Goal: Task Accomplishment & Management: Use online tool/utility

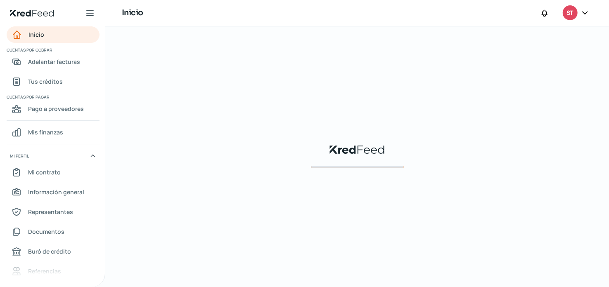
click at [584, 13] on icon at bounding box center [585, 13] width 5 height 2
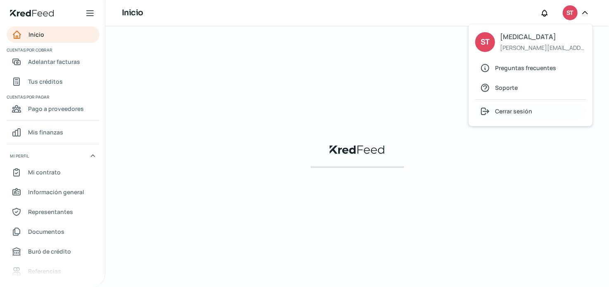
click at [517, 112] on span "Cerrar sesión" at bounding box center [513, 111] width 37 height 10
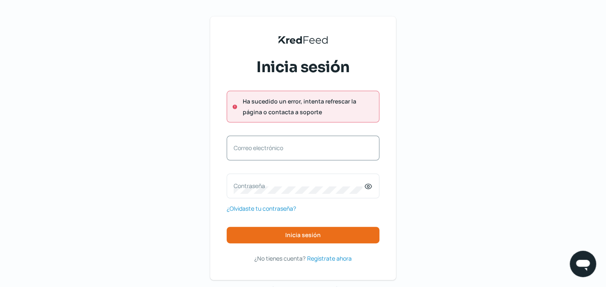
click at [328, 147] on label "Correo electrónico" at bounding box center [299, 148] width 131 height 8
click at [328, 149] on input "Correo electrónico" at bounding box center [303, 152] width 139 height 7
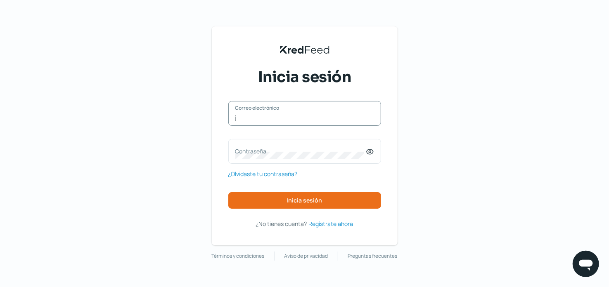
type input "jairo.aspero@stoma.com.mx"
click at [296, 152] on label "Contraseña" at bounding box center [300, 151] width 131 height 8
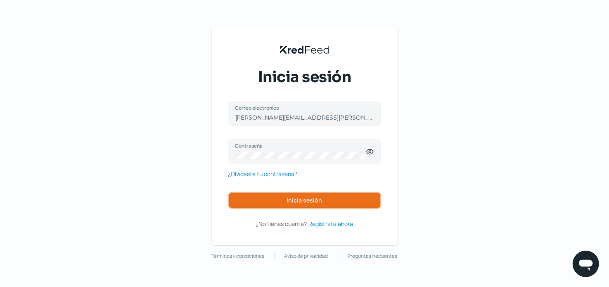
click at [313, 203] on span "Inicia sesión" at bounding box center [305, 201] width 36 height 6
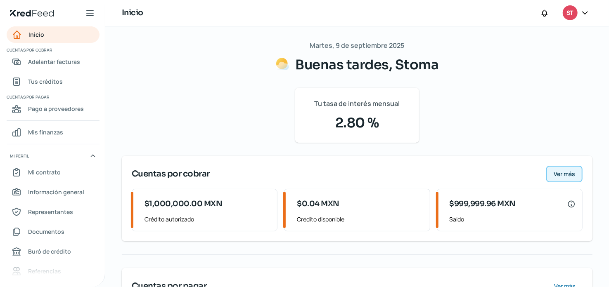
click at [554, 173] on span "Ver más" at bounding box center [564, 174] width 21 height 6
